Goal: Information Seeking & Learning: Learn about a topic

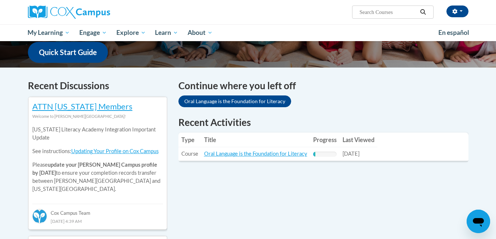
scroll to position [190, 0]
click at [210, 156] on link "Oral Language is the Foundation for Literacy" at bounding box center [255, 154] width 103 height 6
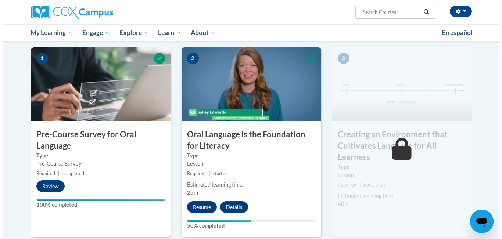
scroll to position [145, 0]
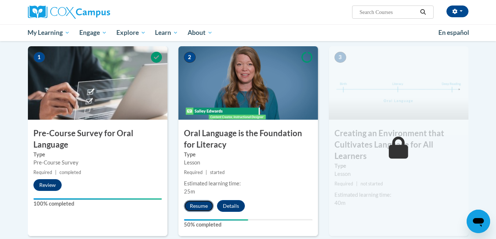
click at [194, 204] on button "Resume" at bounding box center [199, 206] width 30 height 12
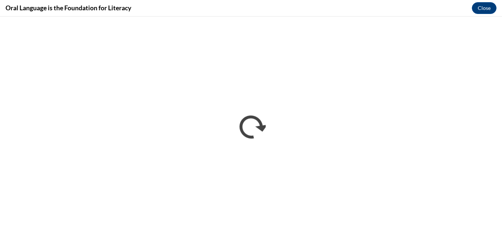
scroll to position [0, 0]
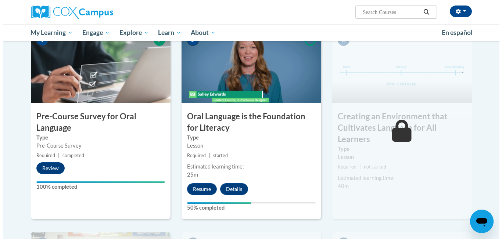
scroll to position [163, 0]
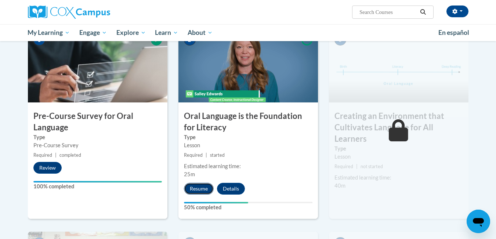
click at [190, 190] on button "Resume" at bounding box center [199, 189] width 30 height 12
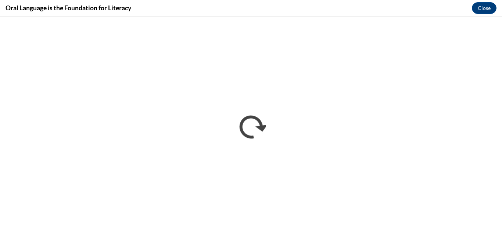
scroll to position [0, 0]
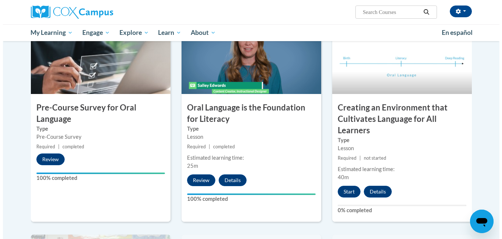
scroll to position [162, 0]
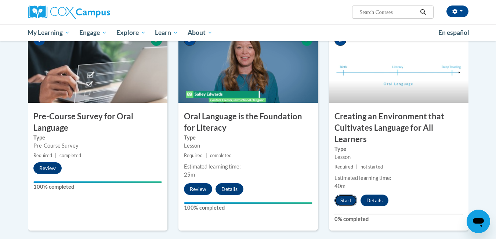
click at [350, 199] on button "Start" at bounding box center [346, 201] width 23 height 12
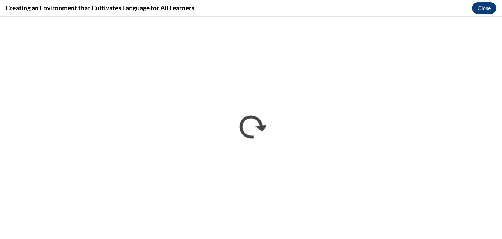
scroll to position [0, 0]
